Goal: Find specific page/section: Find specific page/section

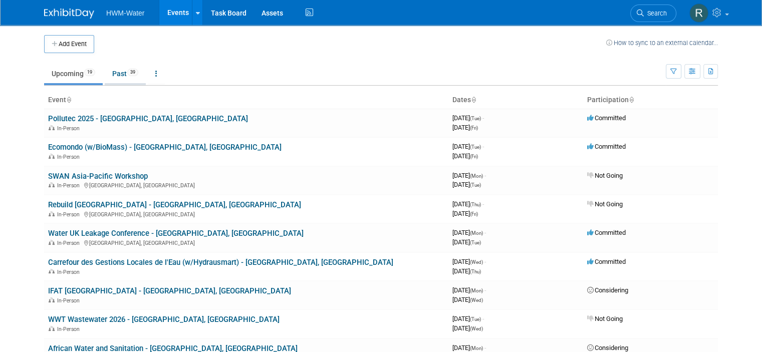
click at [114, 76] on link "Past 39" at bounding box center [125, 73] width 41 height 19
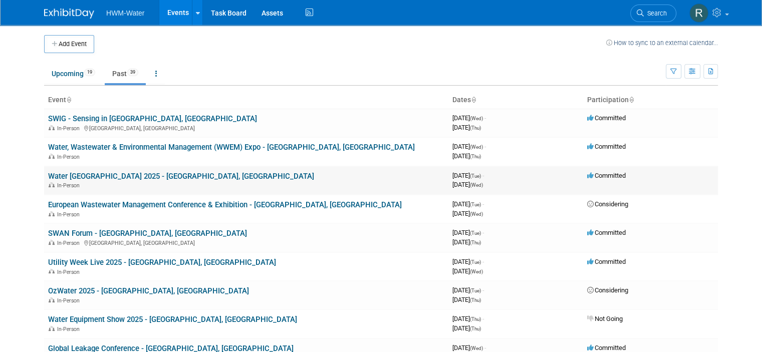
click at [114, 178] on link "Water [GEOGRAPHIC_DATA] 2025 - [GEOGRAPHIC_DATA], [GEOGRAPHIC_DATA]" at bounding box center [181, 176] width 266 height 9
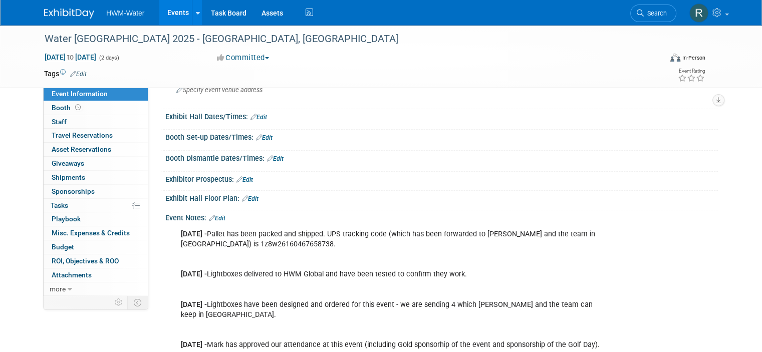
scroll to position [150, 0]
